Goal: Information Seeking & Learning: Learn about a topic

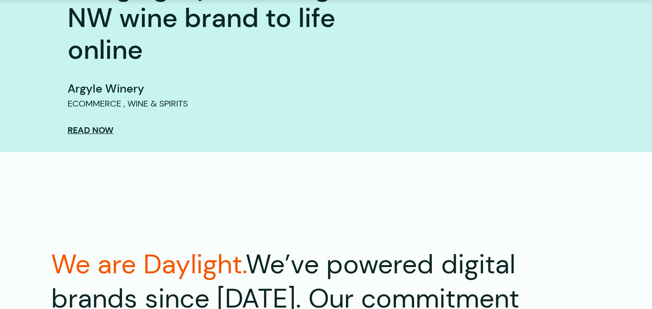
scroll to position [978, 0]
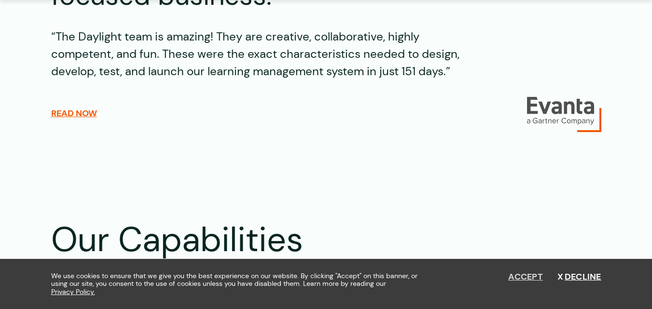
click at [517, 278] on button "Accept" at bounding box center [525, 277] width 35 height 11
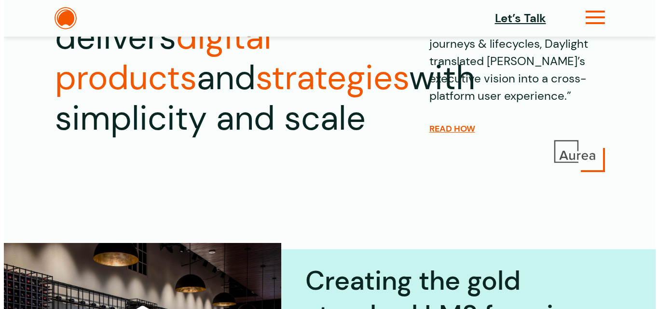
scroll to position [137, 0]
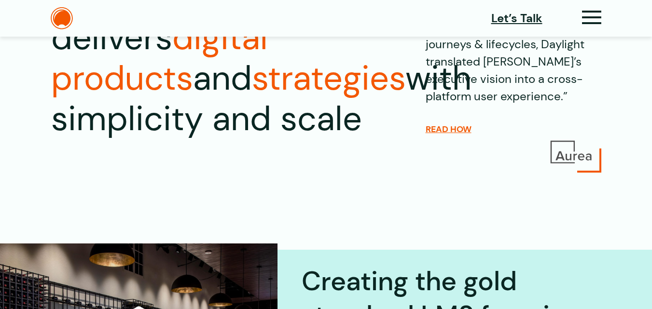
click at [582, 23] on icon at bounding box center [592, 21] width 20 height 10
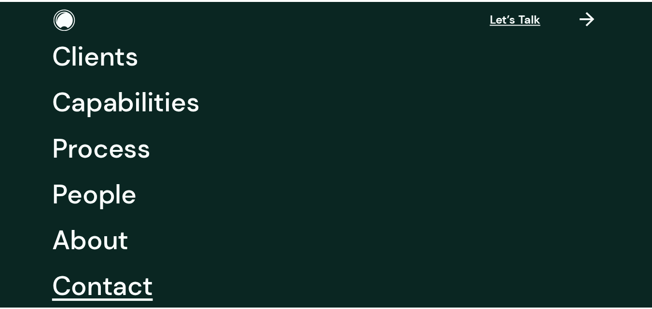
scroll to position [97, 0]
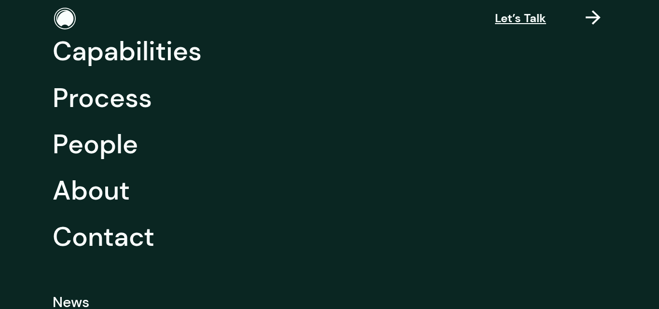
drag, startPoint x: 88, startPoint y: 195, endPoint x: 254, endPoint y: 0, distance: 255.4
click at [88, 193] on link "About" at bounding box center [91, 191] width 77 height 46
click at [586, 16] on header "Let’s Talk Clients Capabilities Process People About Contact News Careers Retai…" at bounding box center [329, 18] width 659 height 37
click at [594, 17] on icon at bounding box center [593, 22] width 15 height 10
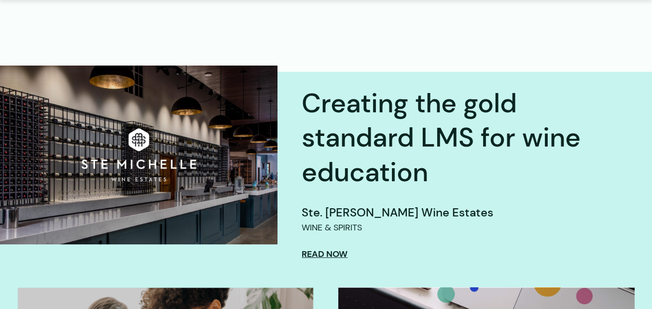
scroll to position [322, 0]
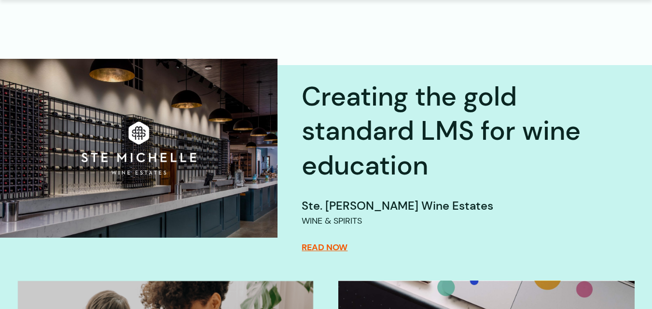
click at [329, 249] on span "Read Now" at bounding box center [325, 247] width 46 height 11
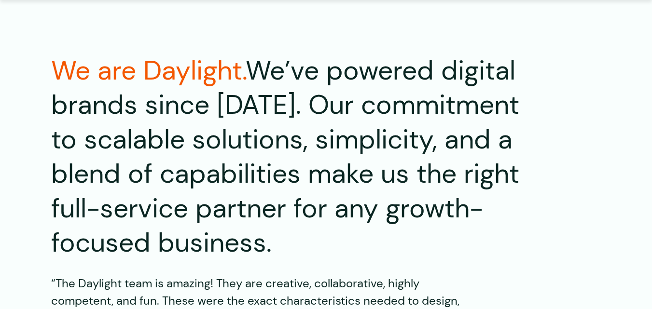
scroll to position [1190, 0]
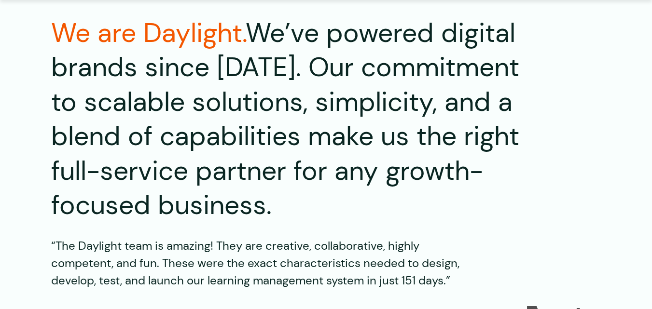
click at [641, 93] on section "We are Daylight. We’ve powered digital brands since 2002. Our commitment to sca…" at bounding box center [326, 179] width 652 height 326
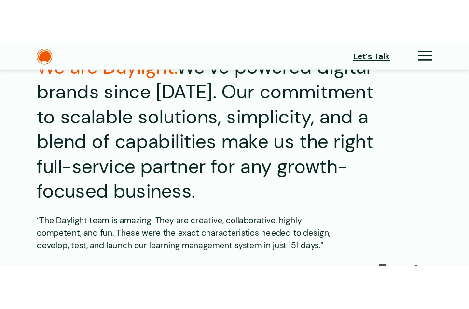
scroll to position [1183, 0]
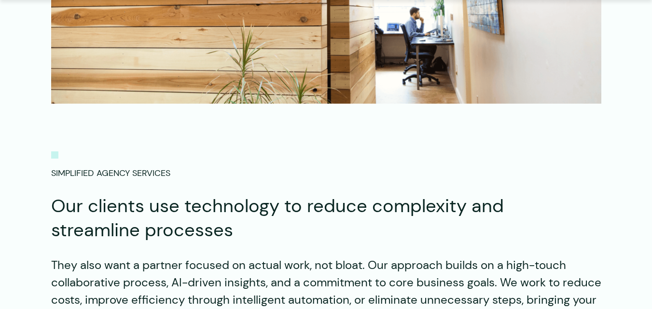
scroll to position [579, 0]
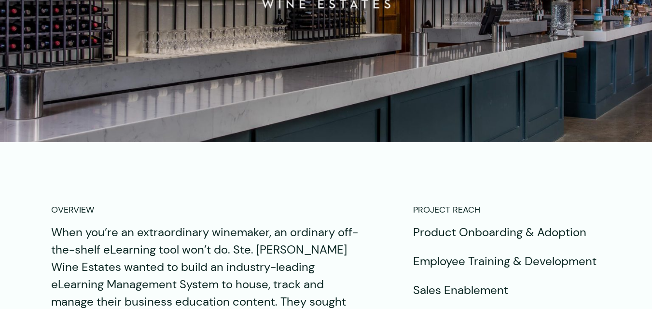
scroll to position [646, 0]
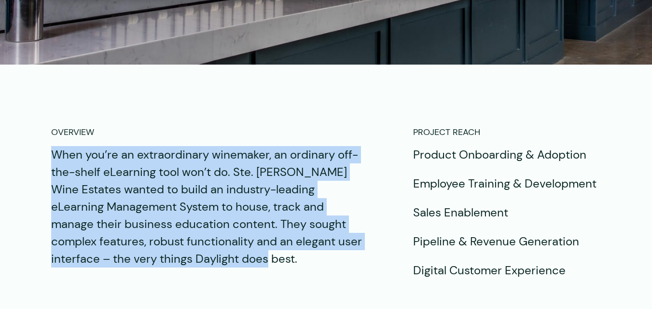
copy p "When you’re an extraordinary winemaker, an ordinary off-the-shelf eLearning too…"
drag, startPoint x: 294, startPoint y: 262, endPoint x: 49, endPoint y: 159, distance: 265.9
click at [49, 159] on div "OVERVIEW When you’re an extraordinary winemaker, an ordinary off-the-shelf eLea…" at bounding box center [326, 203] width 579 height 154
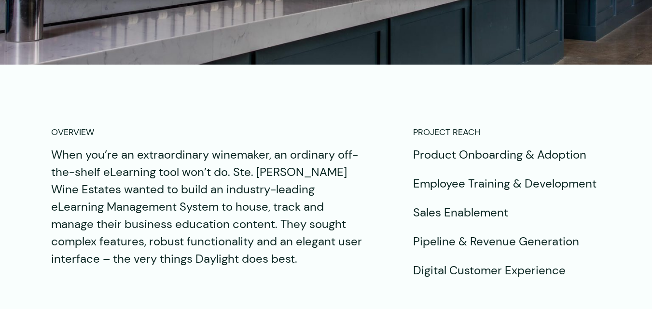
drag, startPoint x: 213, startPoint y: 157, endPoint x: 269, endPoint y: 156, distance: 55.5
click at [269, 156] on p "When you’re an extraordinary winemaker, an ordinary off-the-shelf eLearning too…" at bounding box center [207, 207] width 312 height 122
copy p "winemaker"
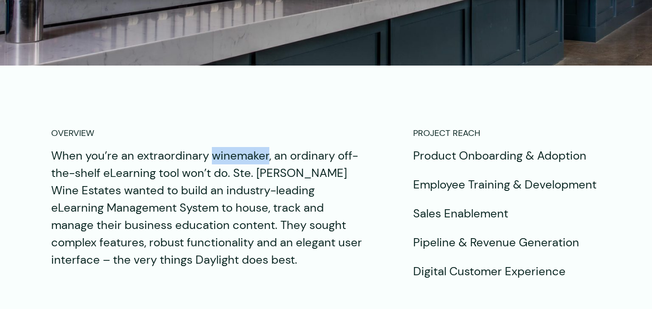
scroll to position [647, 0]
